Goal: Information Seeking & Learning: Learn about a topic

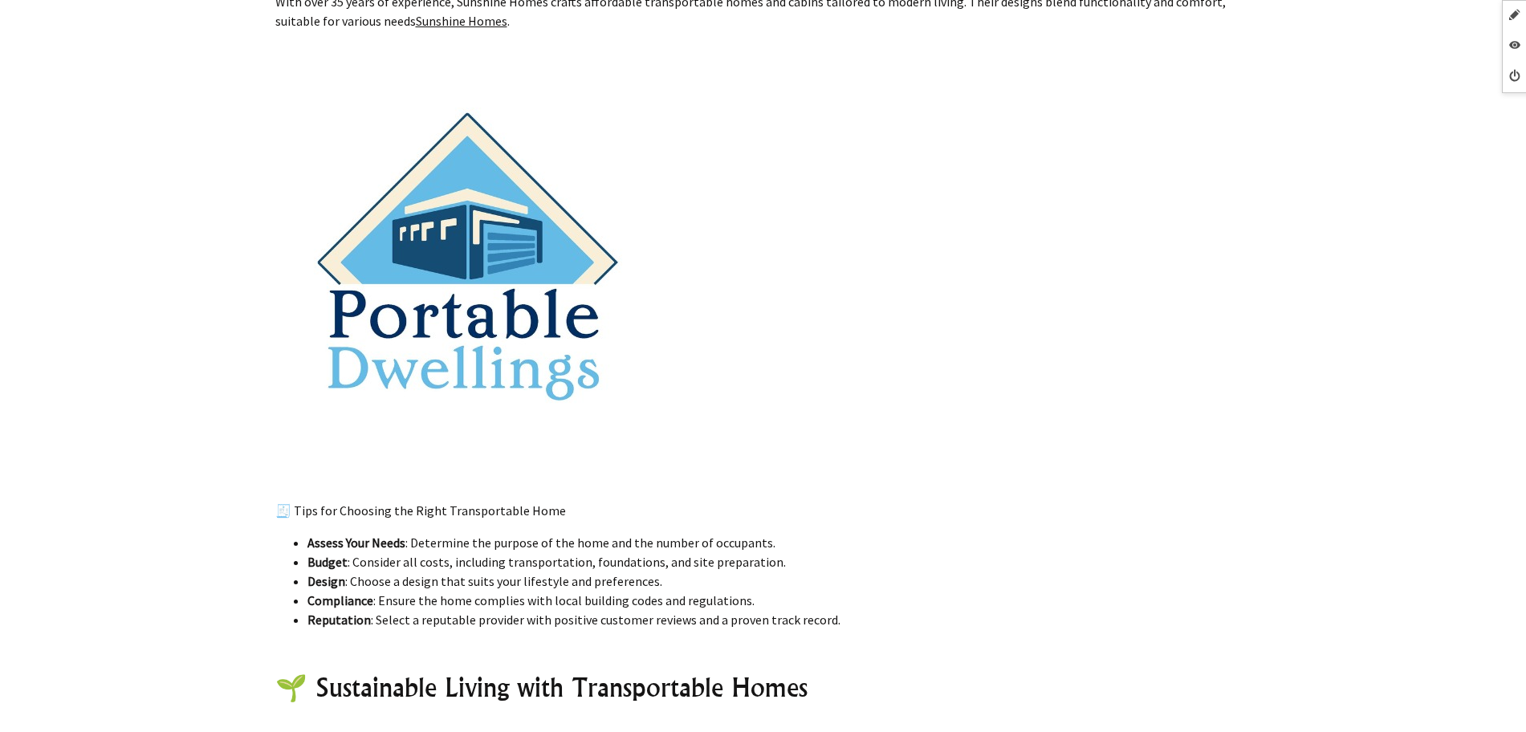
scroll to position [2809, 0]
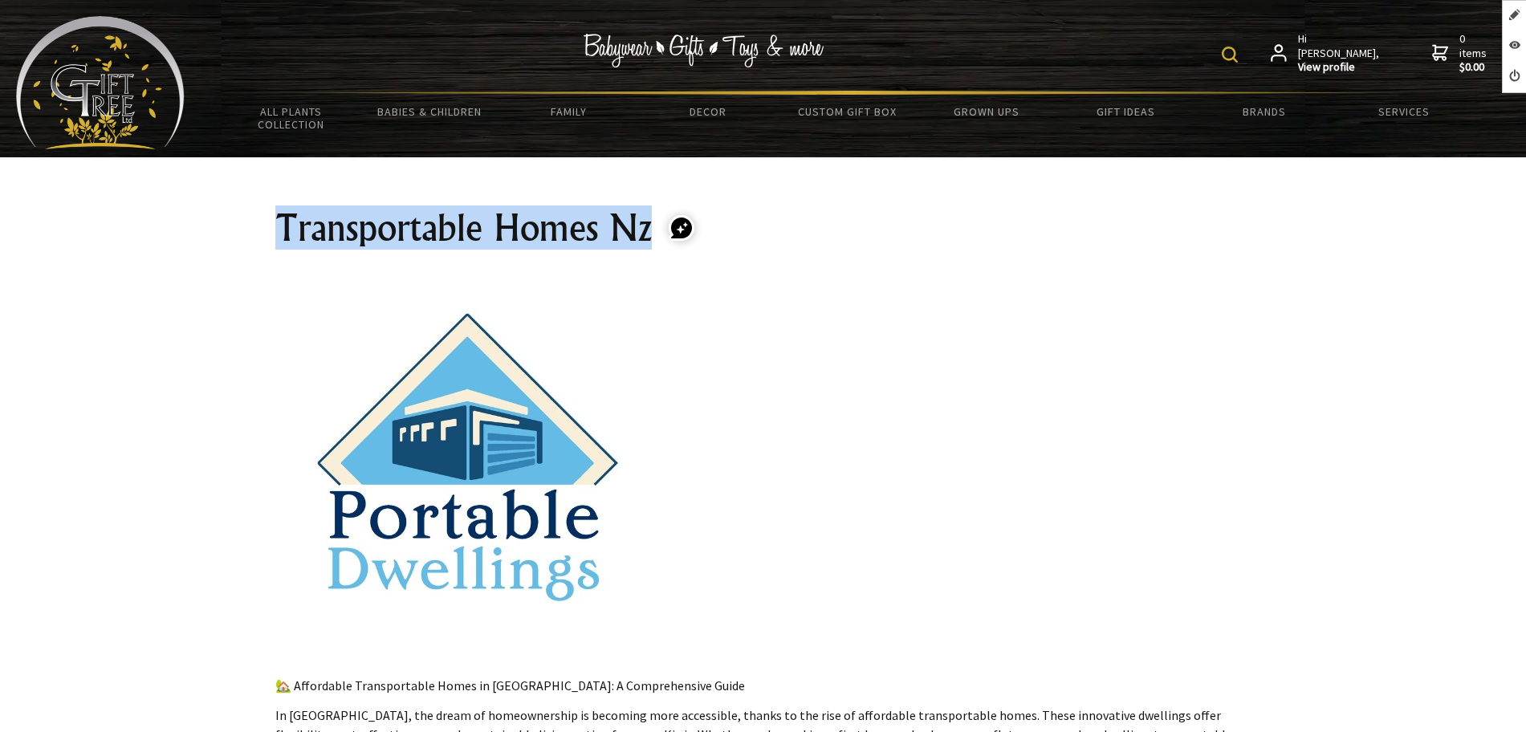
drag, startPoint x: 655, startPoint y: 230, endPoint x: 244, endPoint y: 225, distance: 410.9
copy section "Transportable Homes Nz"
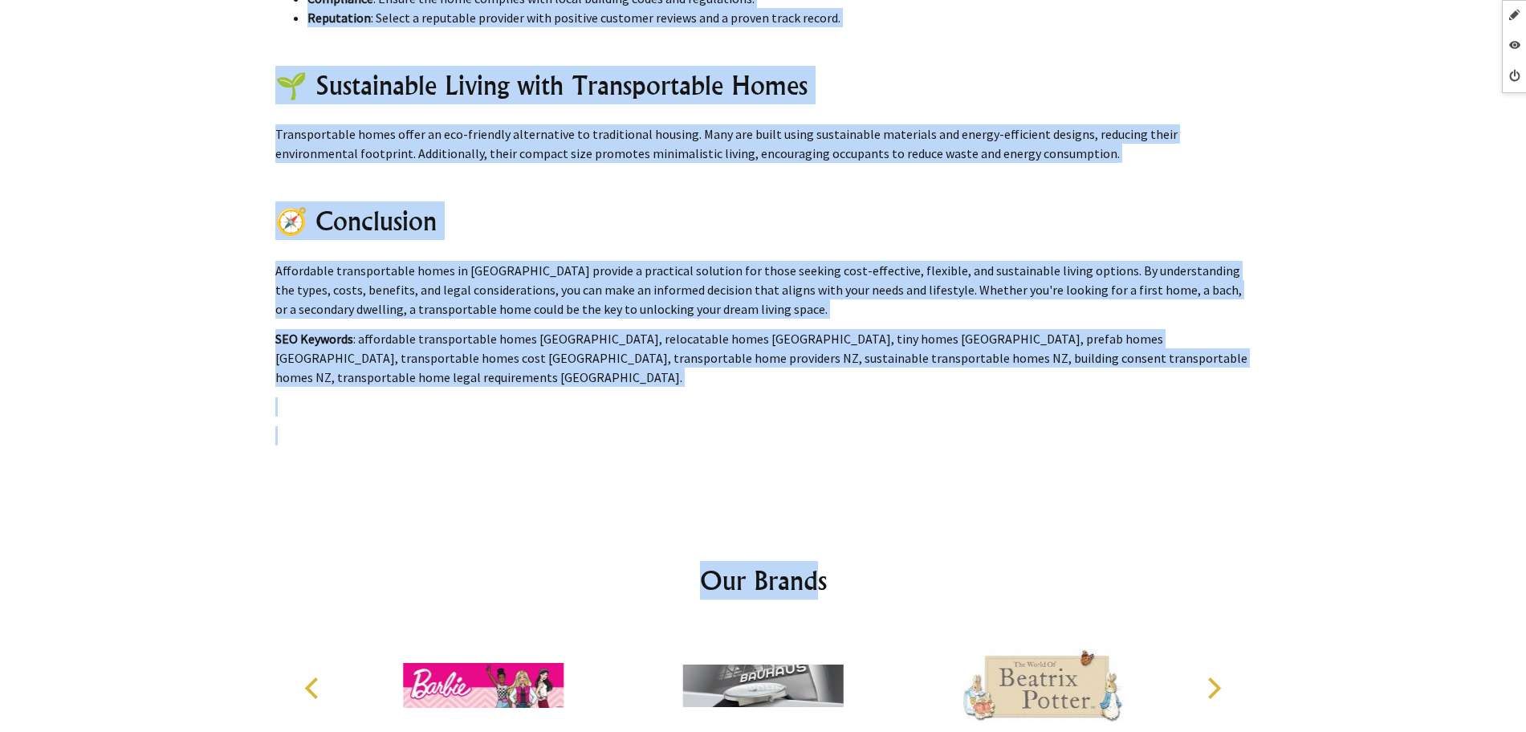
scroll to position [4314, 0]
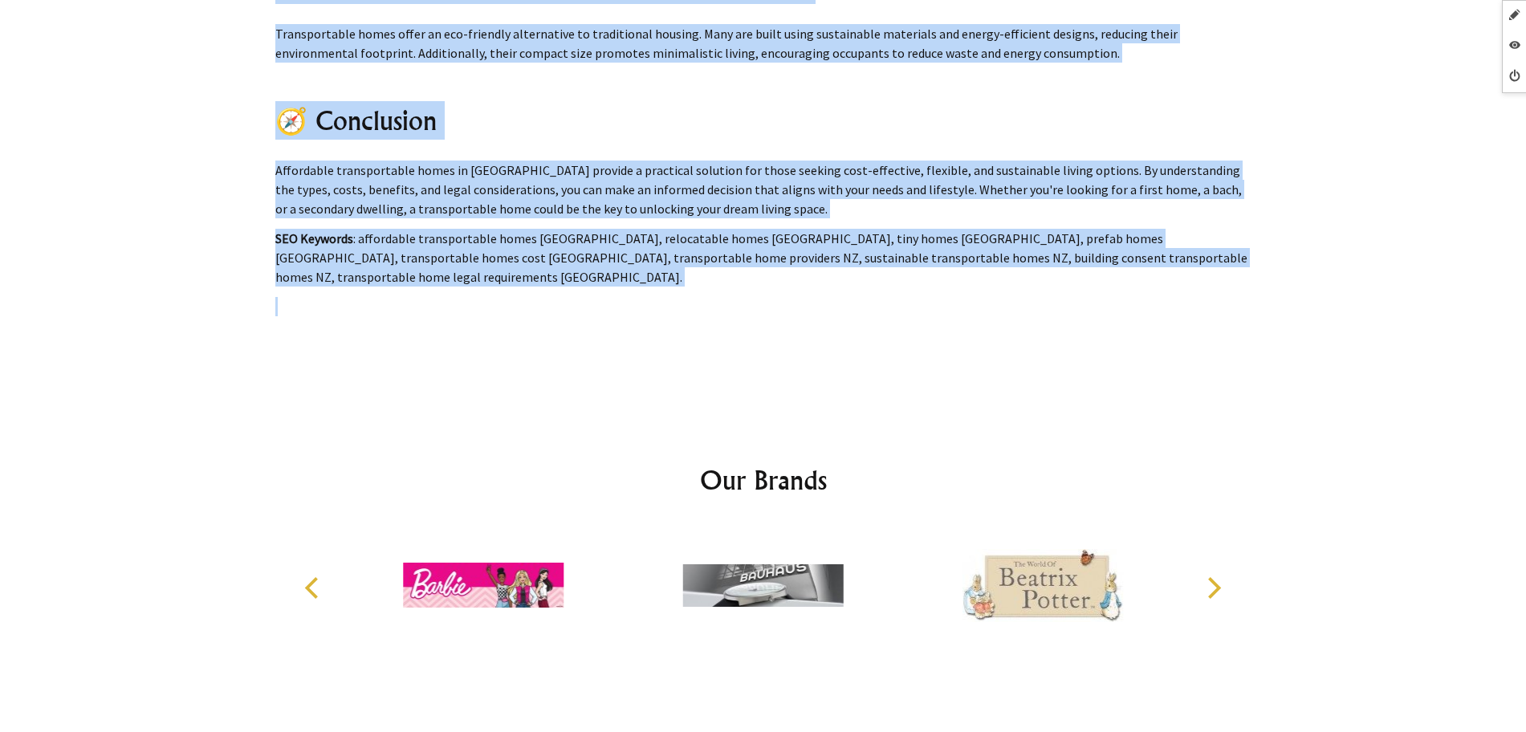
drag, startPoint x: 358, startPoint y: 332, endPoint x: 1022, endPoint y: 289, distance: 665.9
copy section "Transportable Homes Nz 🏡 Affordable Transportable Homes in New Zealand: A Compr…"
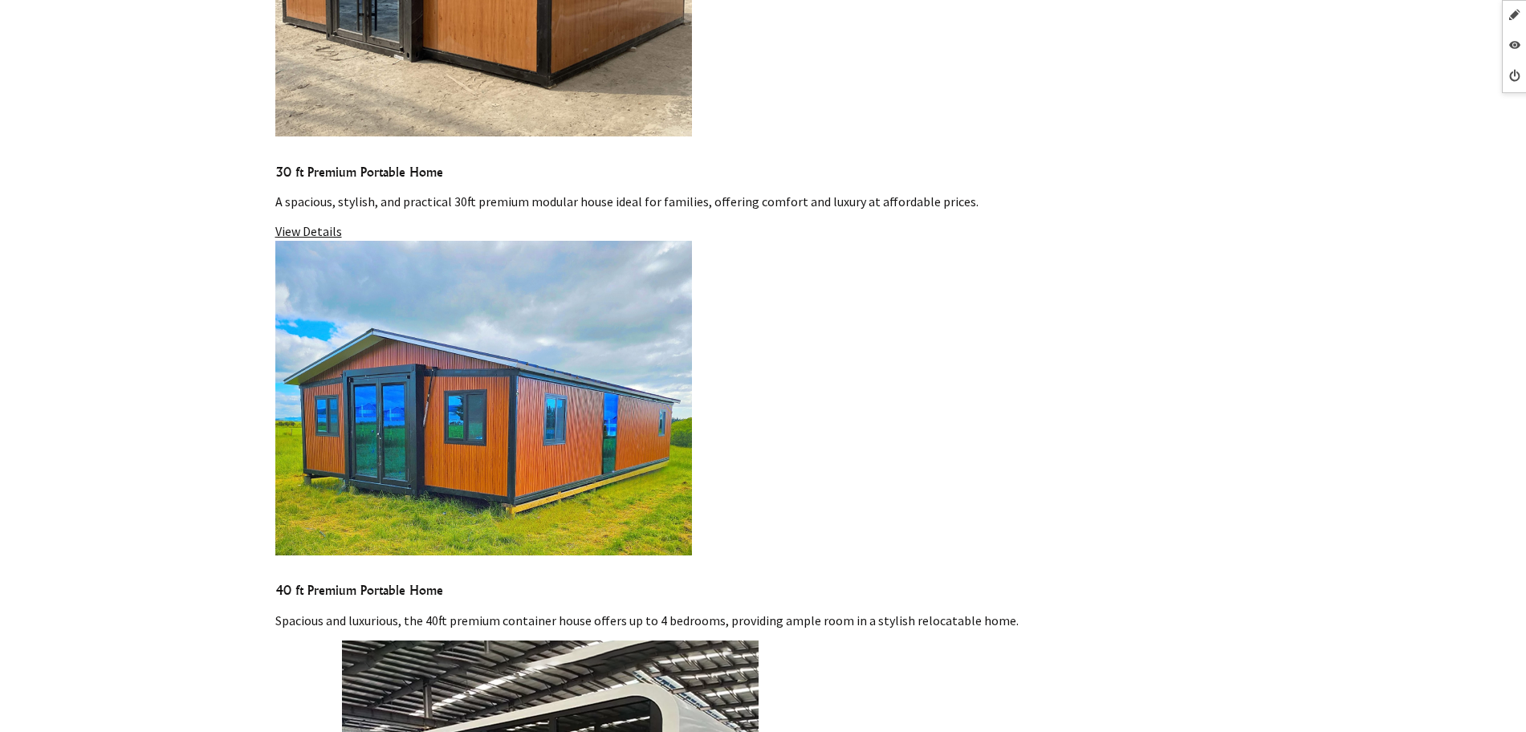
scroll to position [1806, 0]
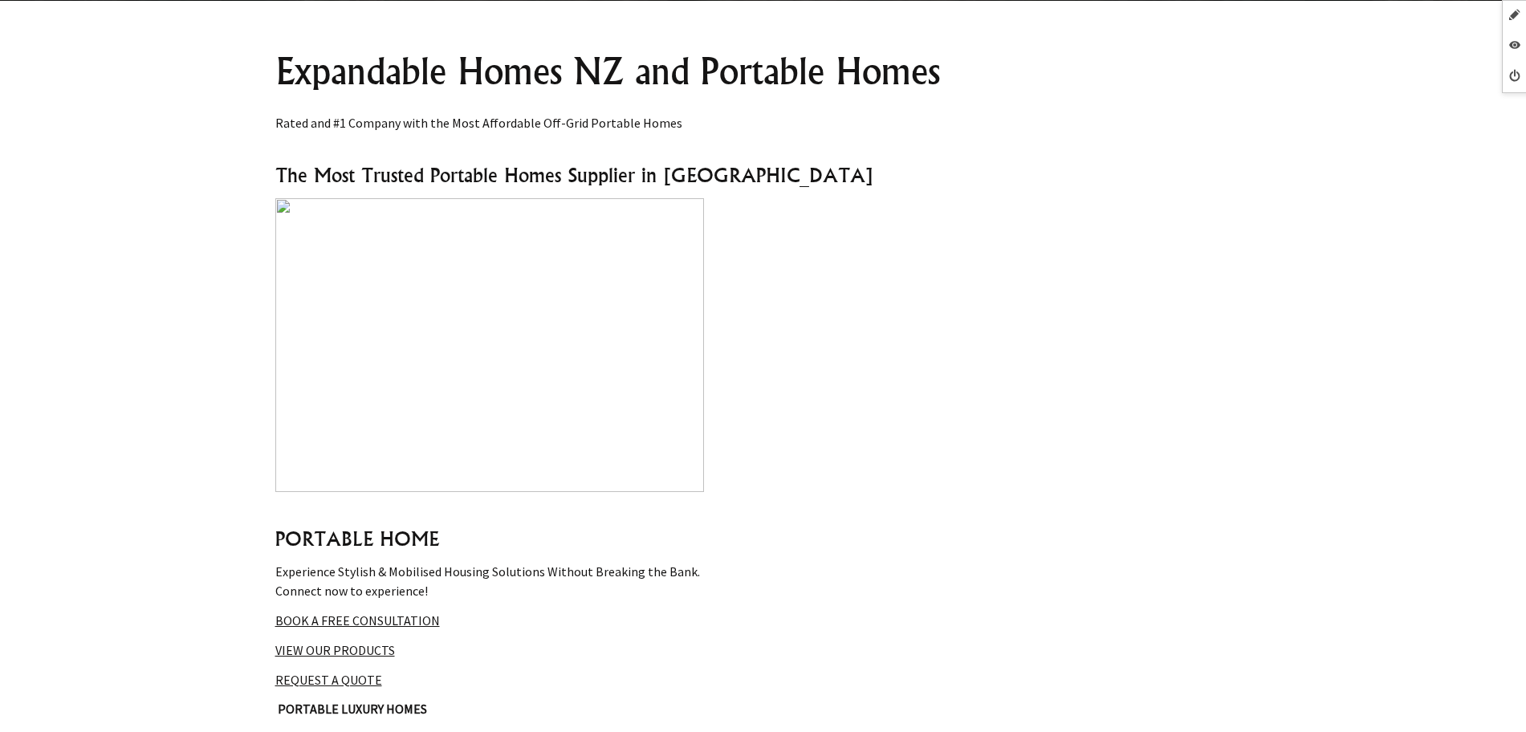
scroll to position [100, 0]
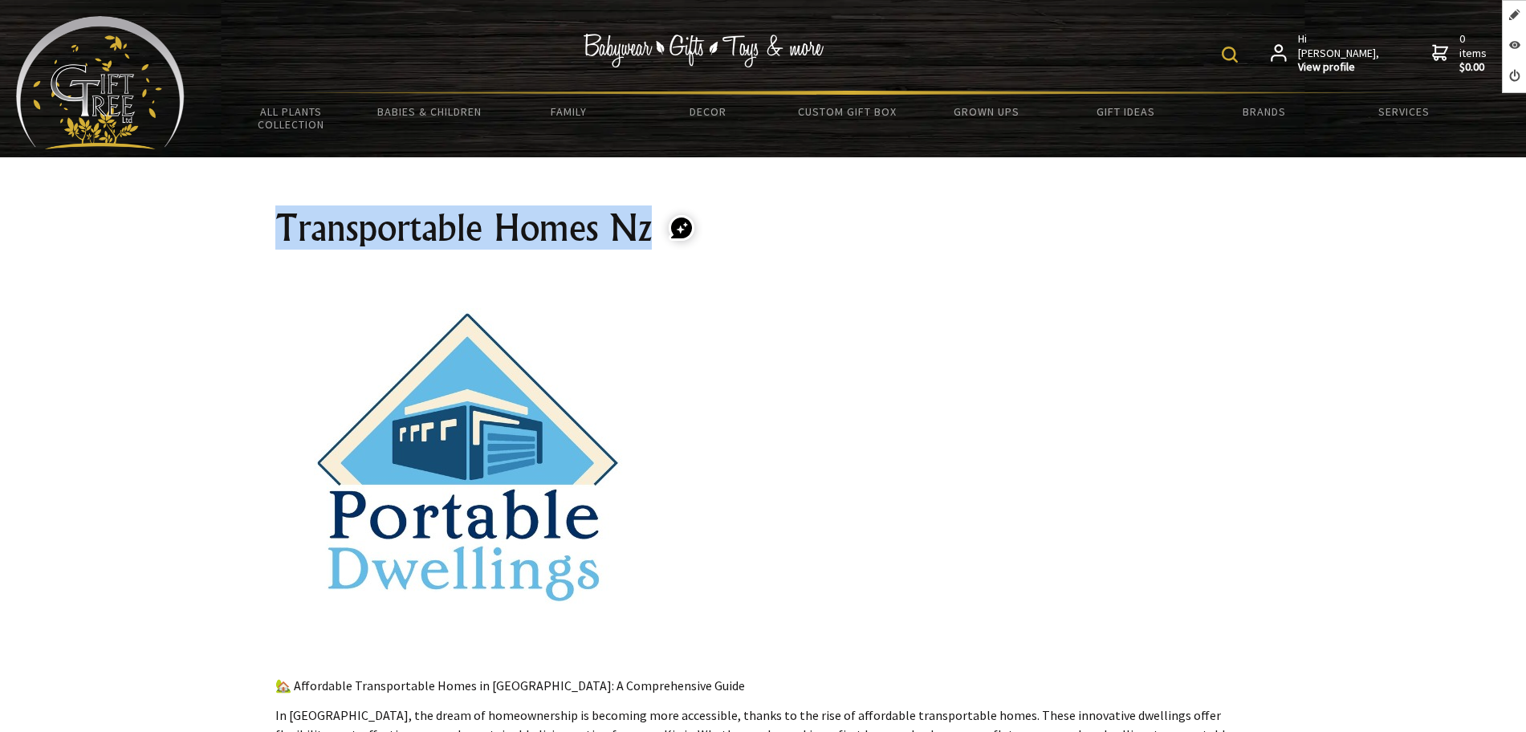
drag, startPoint x: 588, startPoint y: 226, endPoint x: 262, endPoint y: 233, distance: 326.7
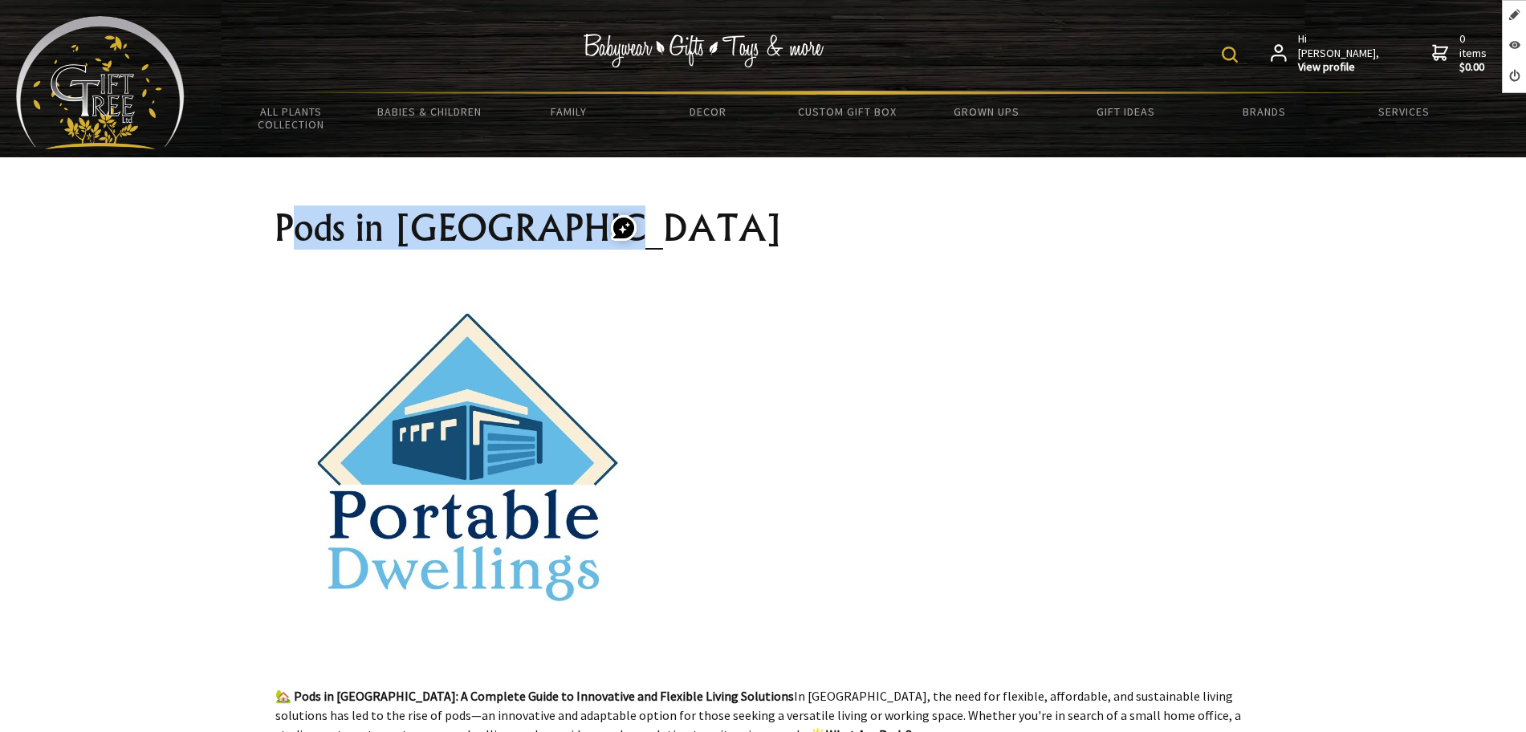
drag, startPoint x: 592, startPoint y: 230, endPoint x: 295, endPoint y: 218, distance: 297.9
click at [295, 218] on h1 "Pods in New Zealand" at bounding box center [763, 228] width 976 height 39
drag, startPoint x: 272, startPoint y: 220, endPoint x: 588, endPoint y: 221, distance: 316.2
copy h1 "Pods in New Zealand"
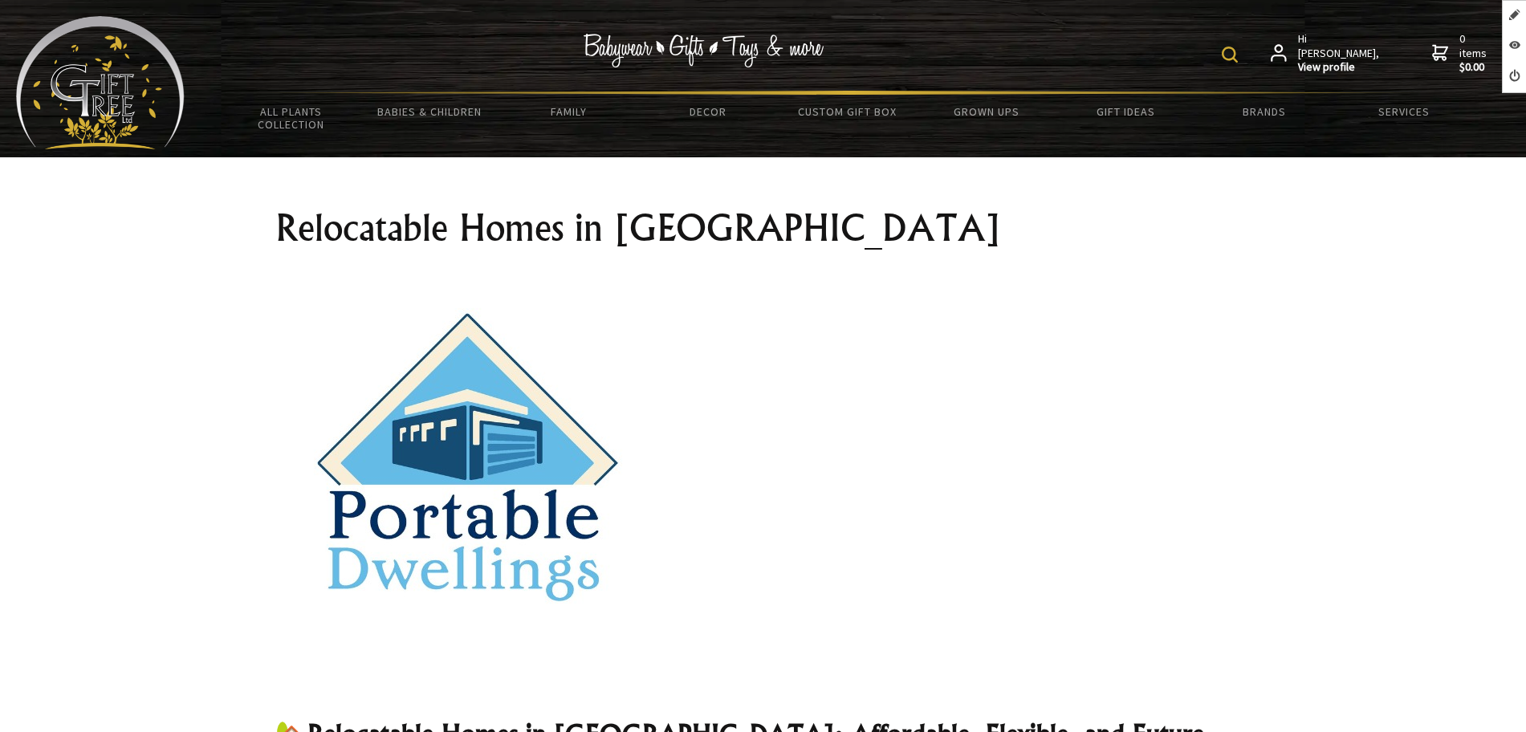
scroll to position [401, 0]
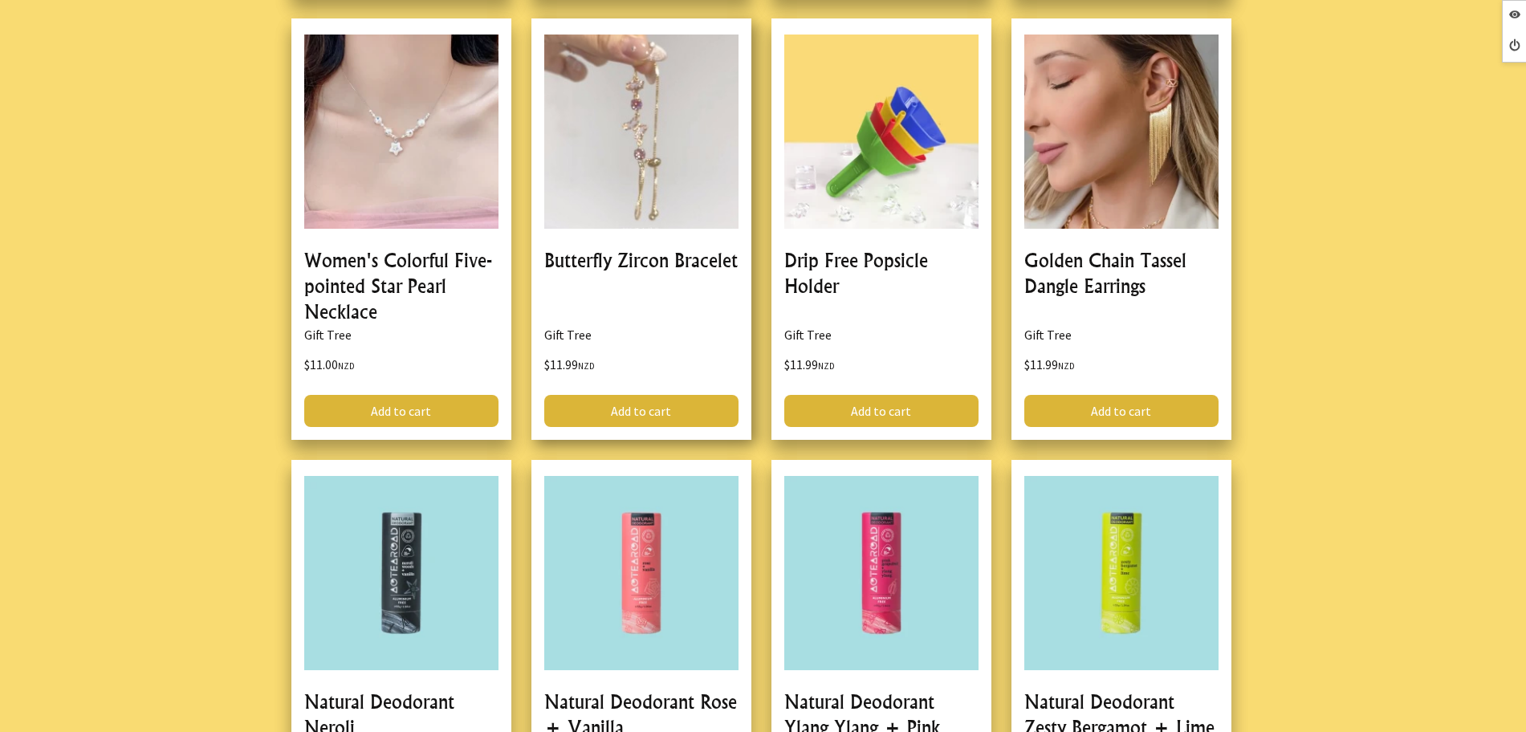
scroll to position [903, 0]
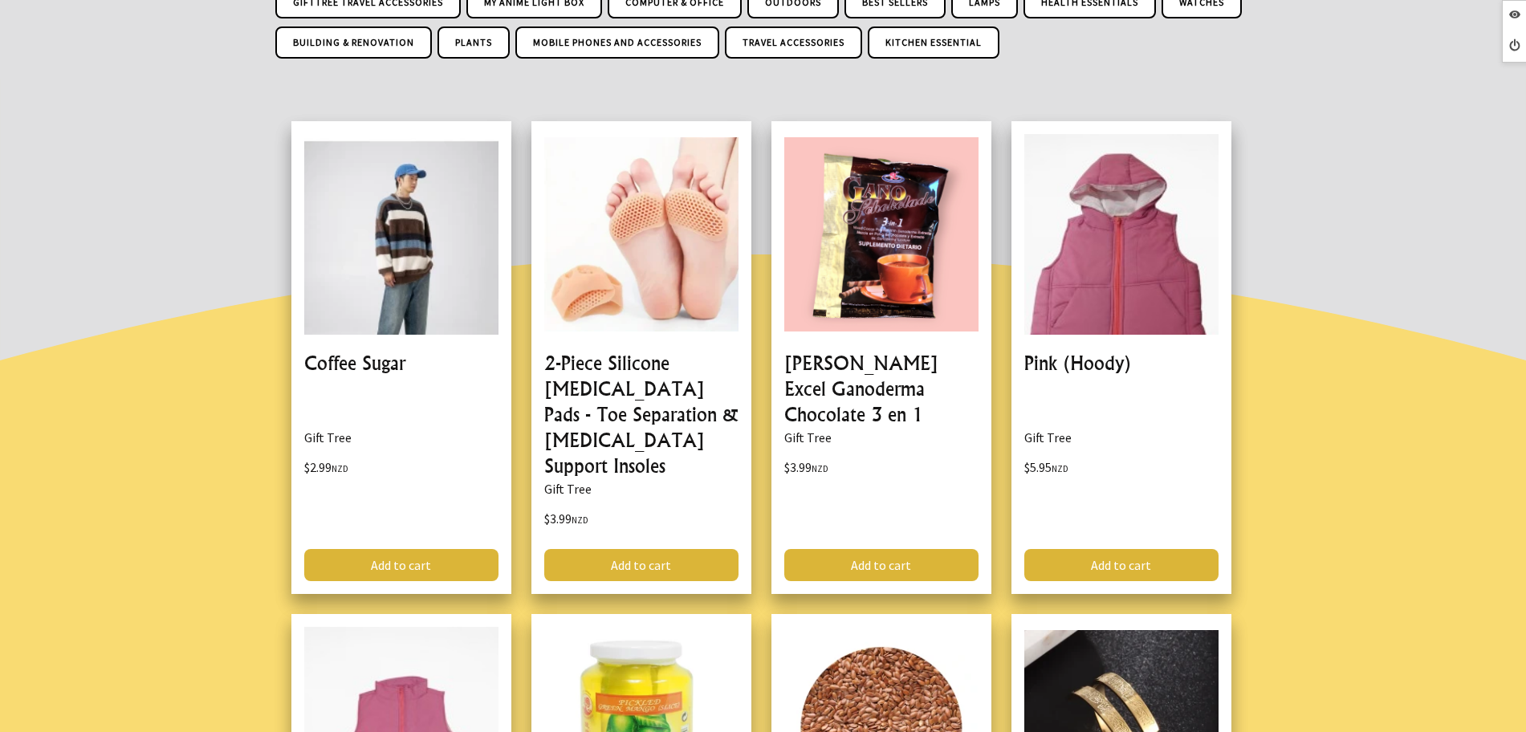
scroll to position [301, 0]
